Goal: Task Accomplishment & Management: Use online tool/utility

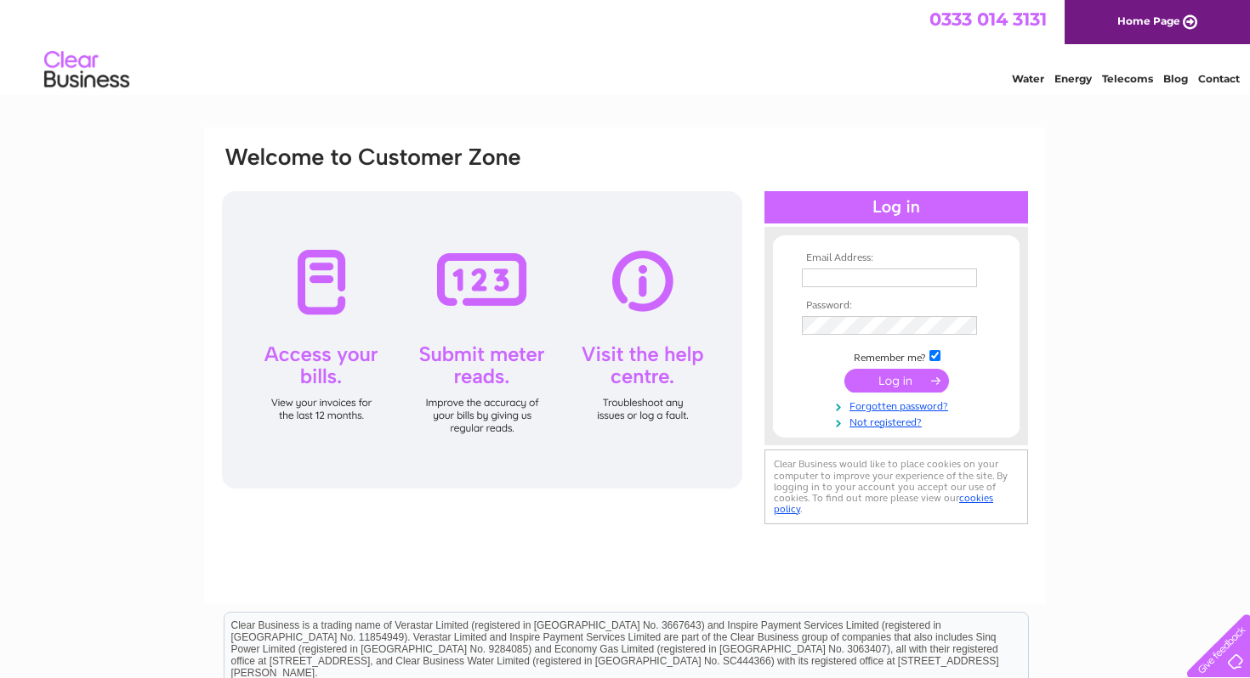
type input "[EMAIL_ADDRESS][DOMAIN_NAME]"
click at [876, 380] on input "submit" at bounding box center [896, 381] width 105 height 24
type input "bridgetlanyon@gmail.com"
click at [887, 379] on input "submit" at bounding box center [896, 381] width 105 height 24
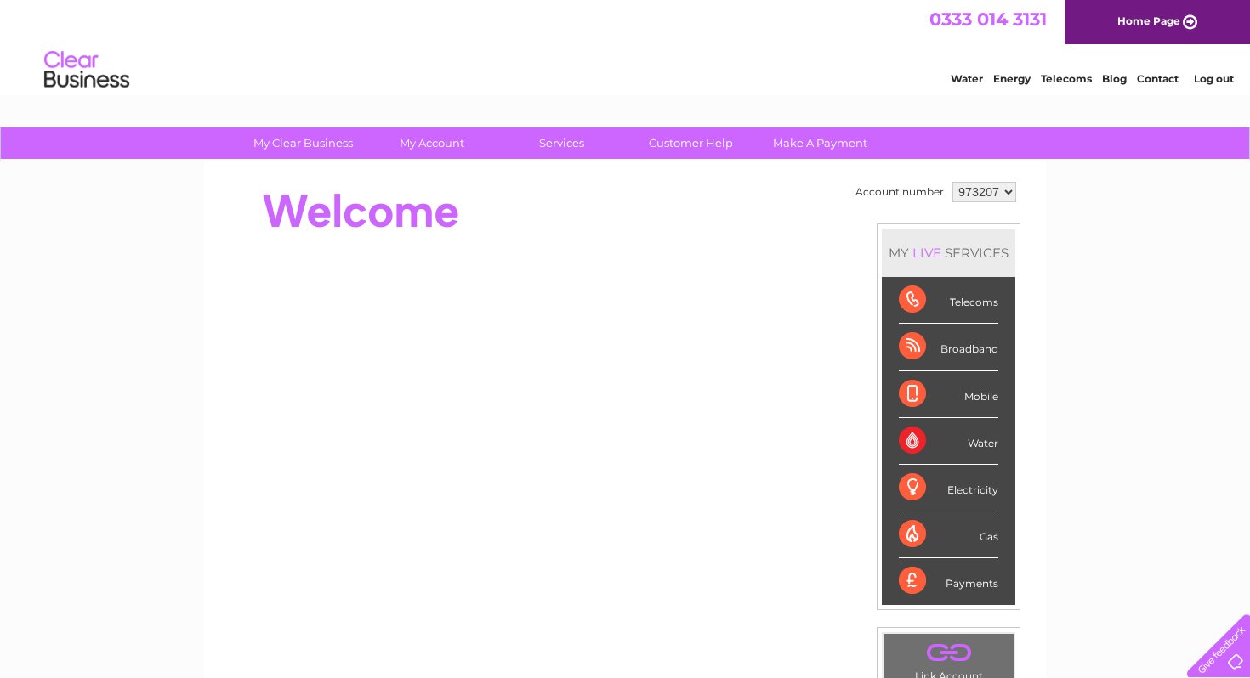
click at [980, 447] on div "Water" at bounding box center [947, 441] width 99 height 47
click at [914, 445] on div "Water" at bounding box center [947, 441] width 99 height 47
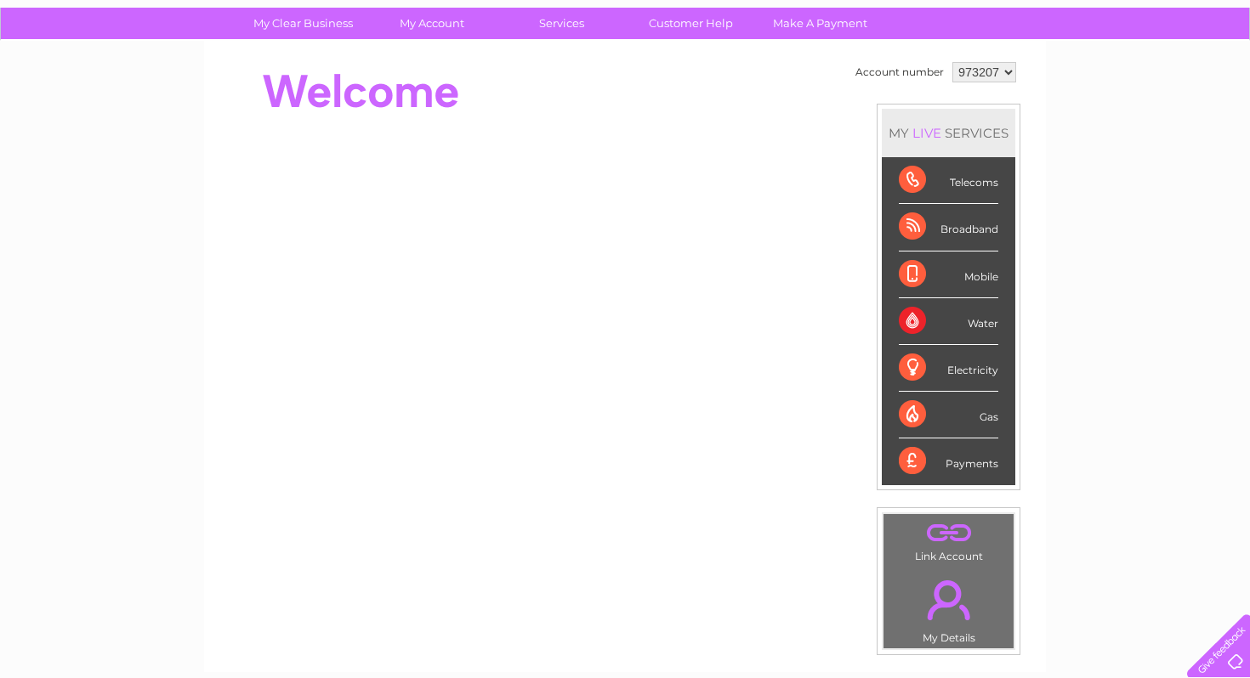
scroll to position [100, 0]
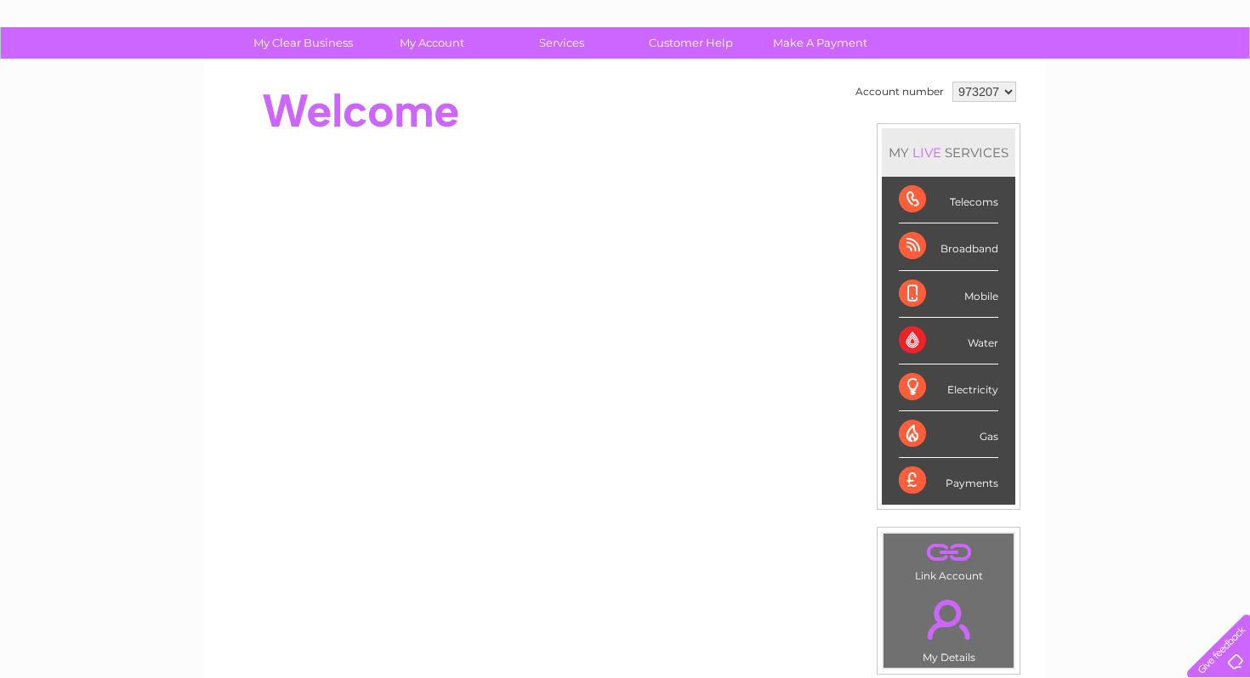
click at [1004, 88] on select "973207 981120 981121" at bounding box center [984, 92] width 64 height 20
select select "981121"
click at [952, 82] on select "973207 981120 981121" at bounding box center [984, 92] width 64 height 20
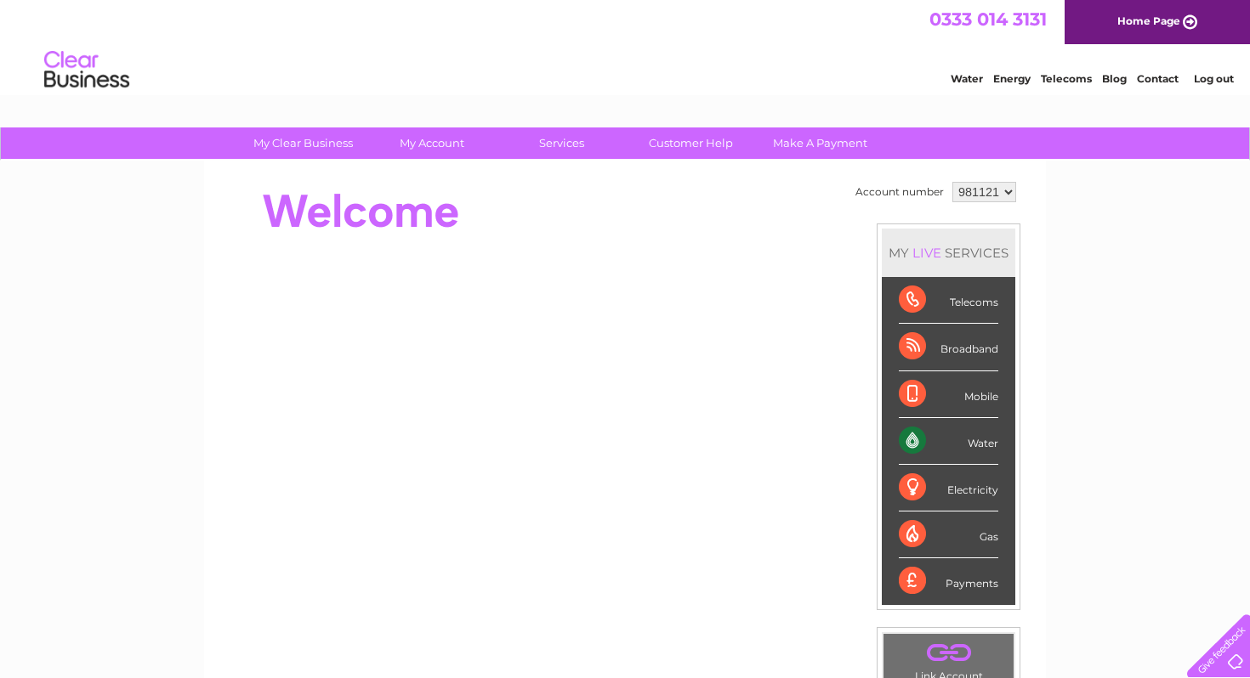
click at [915, 437] on div "Water" at bounding box center [947, 441] width 99 height 47
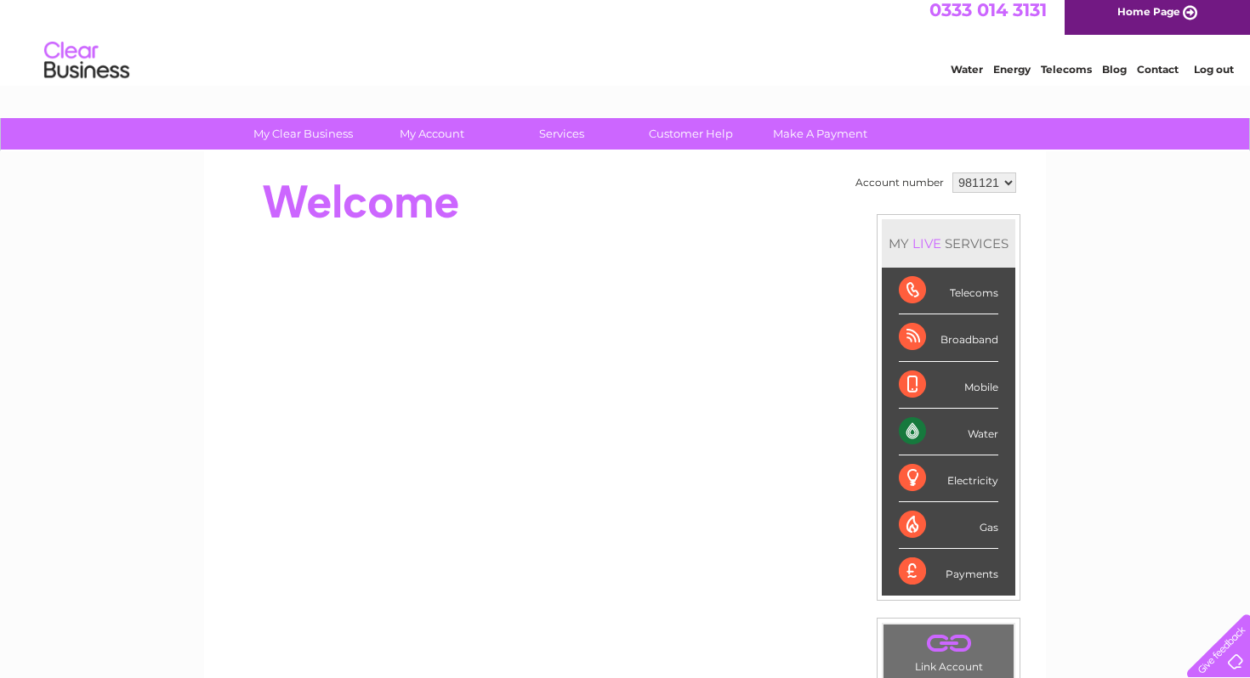
scroll to position [8, 0]
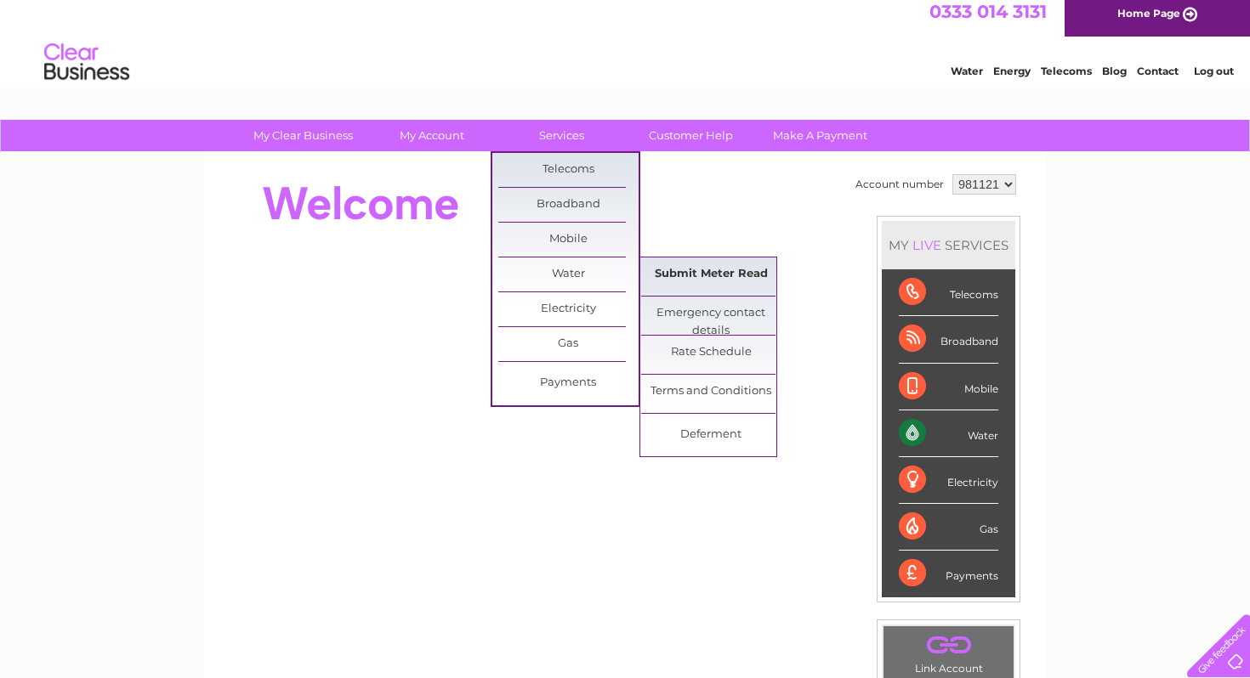
click at [677, 270] on link "Submit Meter Read" at bounding box center [711, 275] width 140 height 34
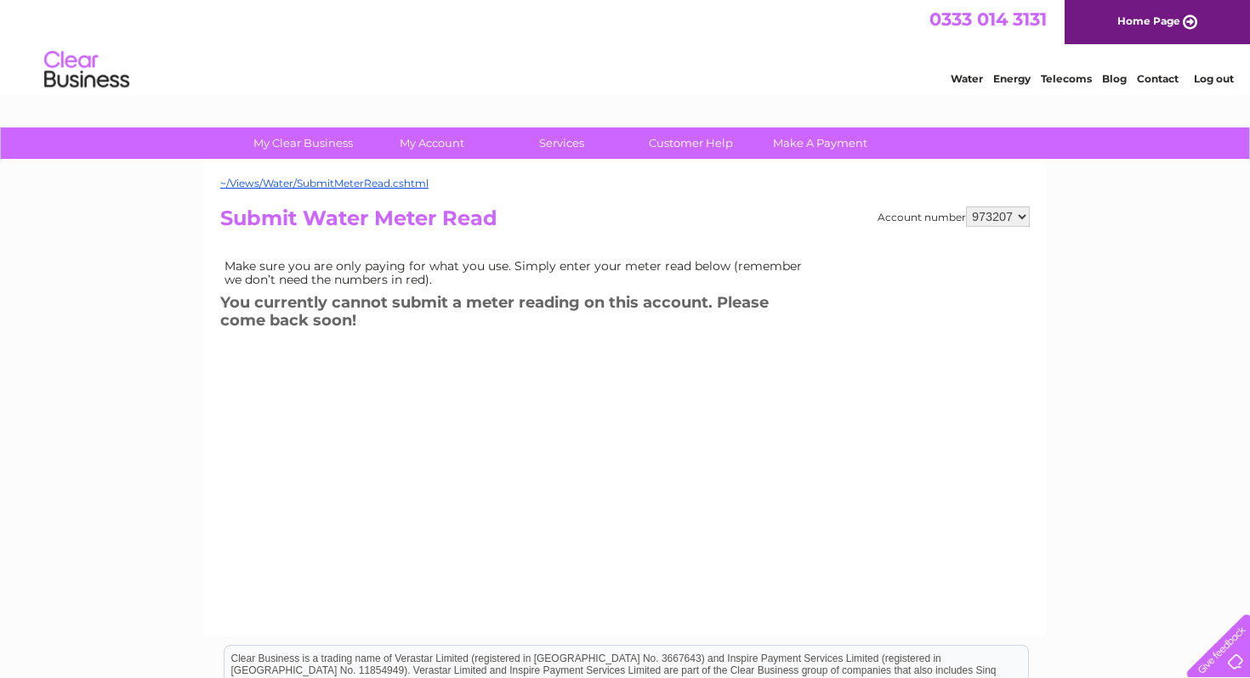
click at [1019, 216] on select "973207 981120 981121" at bounding box center [998, 217] width 64 height 20
select select "981121"
click at [966, 207] on select "973207 981120 981121" at bounding box center [998, 217] width 64 height 20
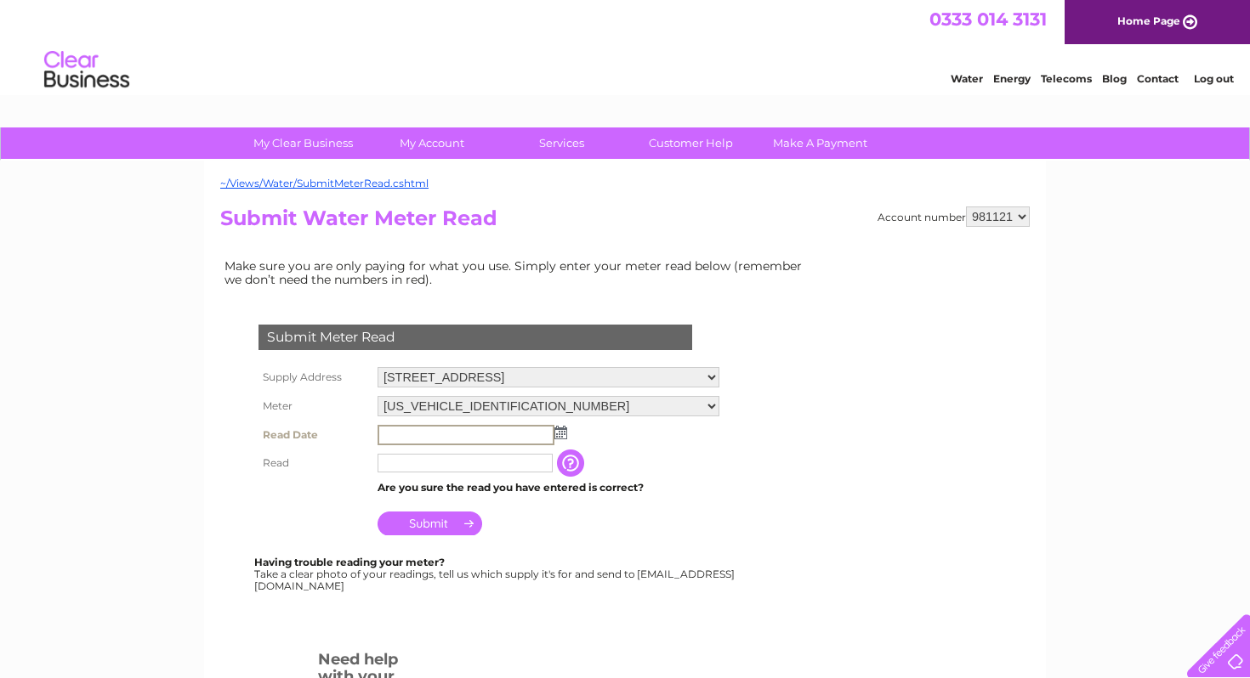
click at [530, 434] on input "text" at bounding box center [465, 435] width 177 height 20
click at [561, 437] on img at bounding box center [559, 432] width 13 height 14
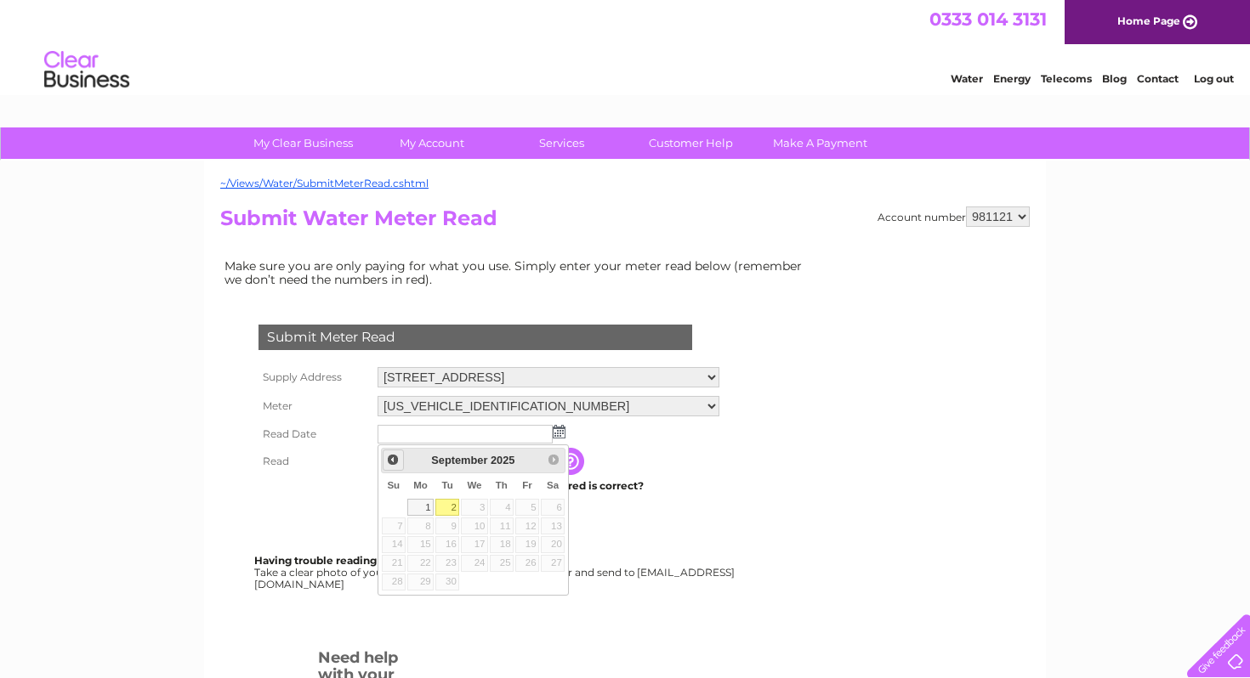
click at [394, 459] on span "Prev" at bounding box center [393, 460] width 14 height 14
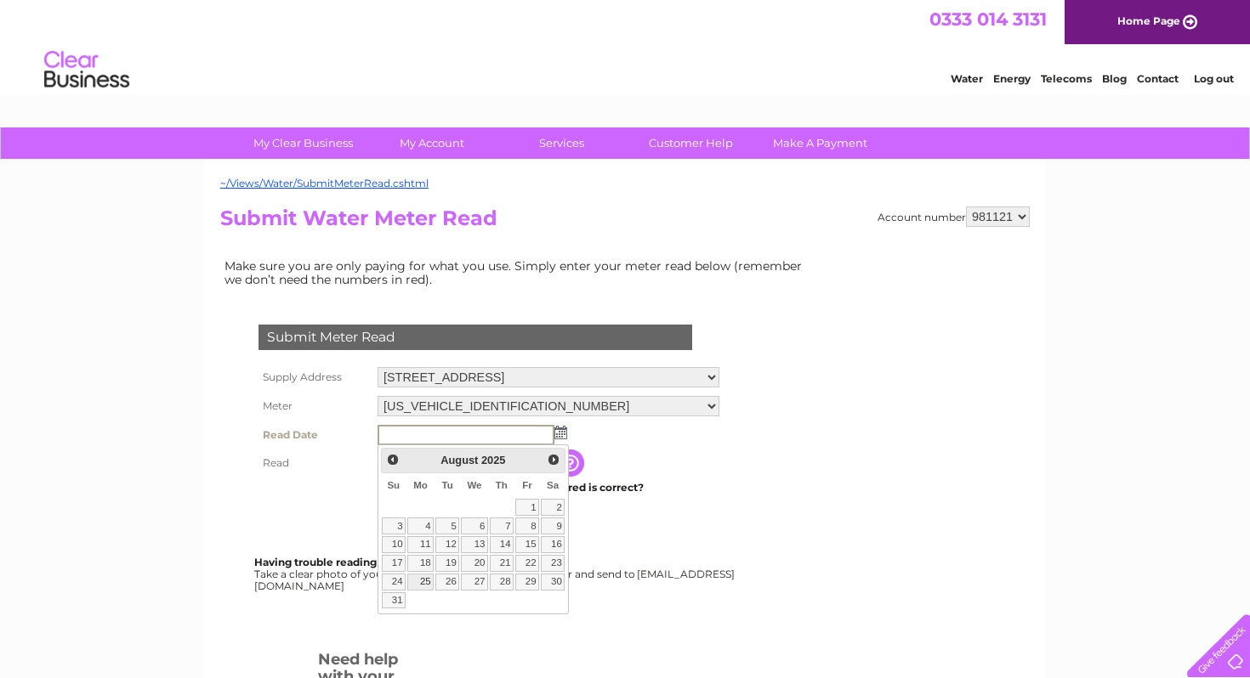
click at [432, 583] on link "25" at bounding box center [420, 582] width 26 height 17
type input "2025/08/25"
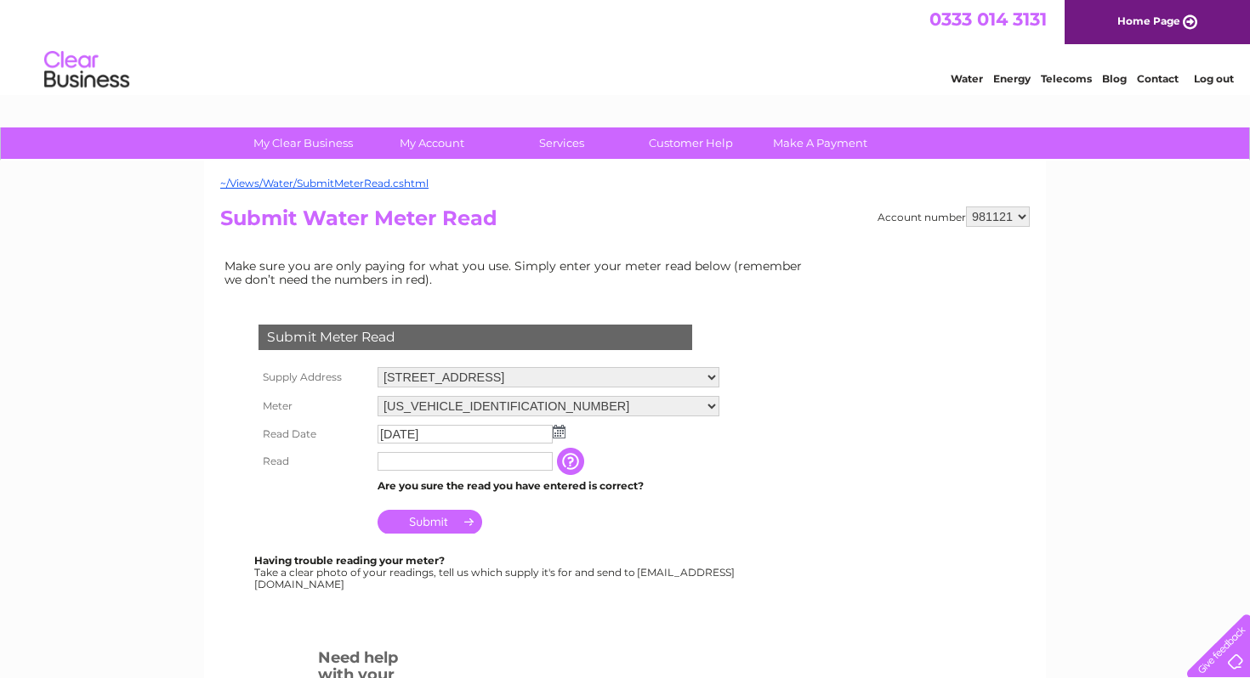
click at [428, 462] on input "text" at bounding box center [464, 461] width 175 height 19
type input "00203"
click at [450, 524] on input "Submit" at bounding box center [429, 522] width 105 height 24
